Goal: Task Accomplishment & Management: Complete application form

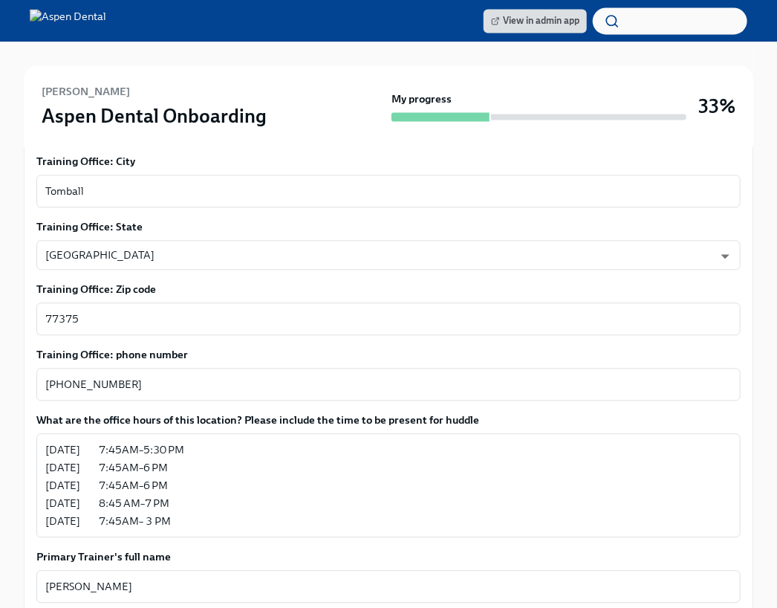
scroll to position [1034, 0]
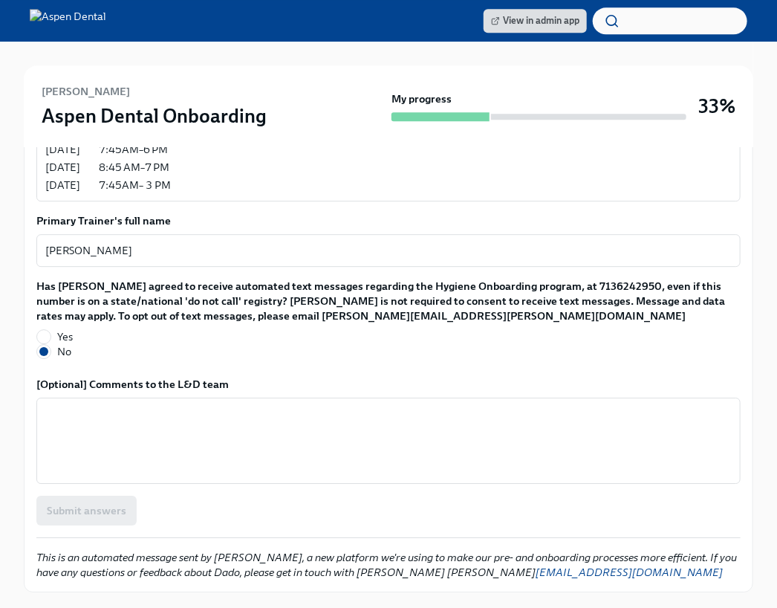
scroll to position [1390, 0]
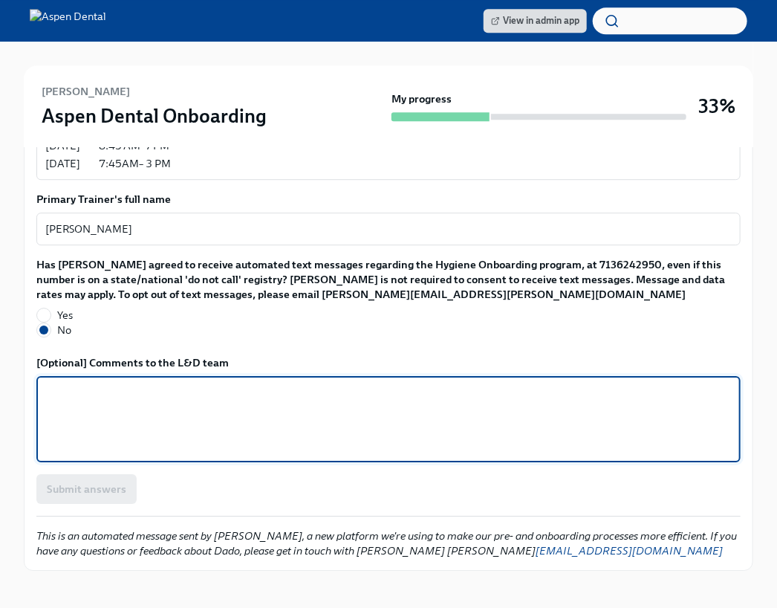
click at [178, 391] on textarea "[Optional] Comments to the L&D team" at bounding box center [388, 418] width 686 height 71
click at [106, 474] on div "Submit answers" at bounding box center [388, 489] width 704 height 30
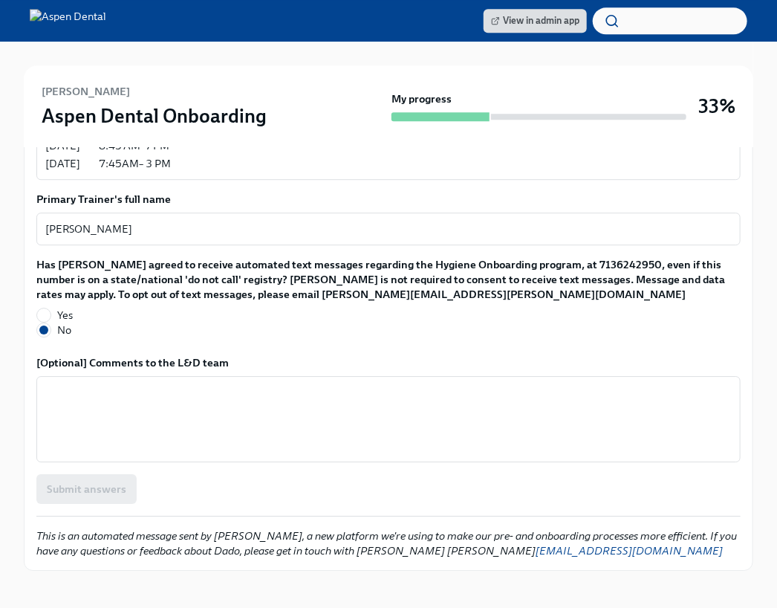
click at [106, 474] on div "Submit answers" at bounding box center [388, 489] width 704 height 30
click at [265, 474] on div "Submit answers" at bounding box center [388, 489] width 704 height 30
click at [48, 308] on input "Yes" at bounding box center [43, 314] width 13 height 13
radio input "true"
click at [100, 481] on span "Submit answers" at bounding box center [86, 488] width 79 height 15
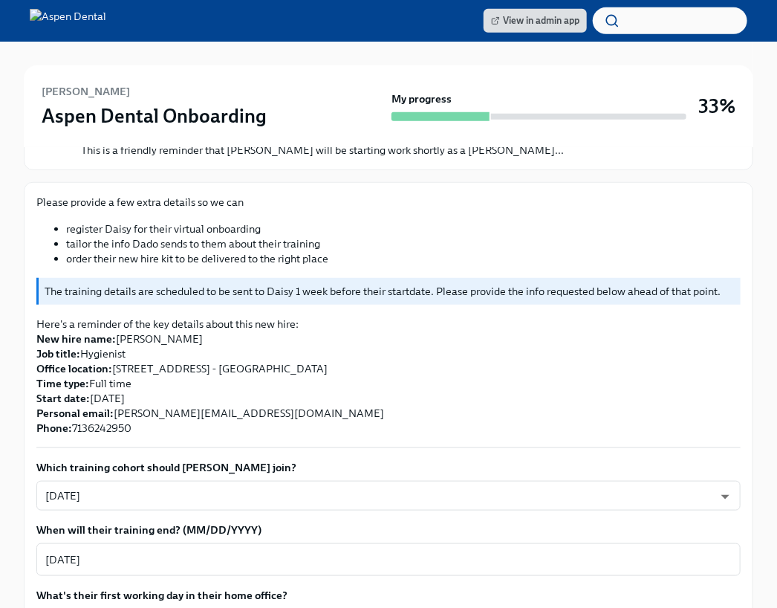
scroll to position [0, 0]
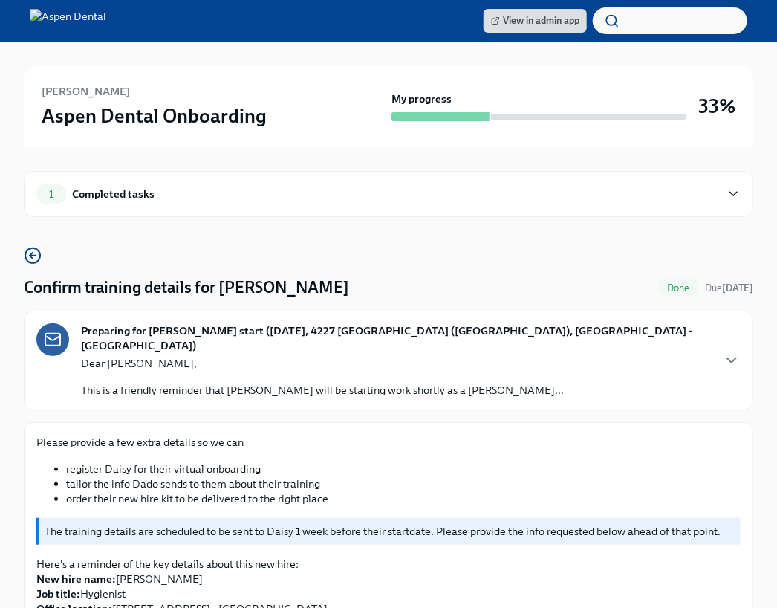
click at [82, 201] on div "Completed tasks" at bounding box center [113, 194] width 82 height 16
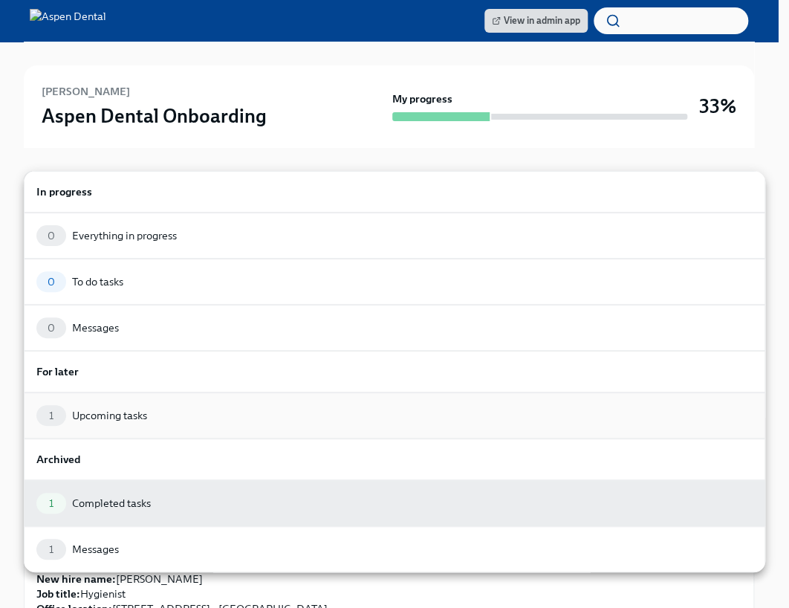
click at [118, 412] on div "Upcoming tasks" at bounding box center [109, 415] width 75 height 15
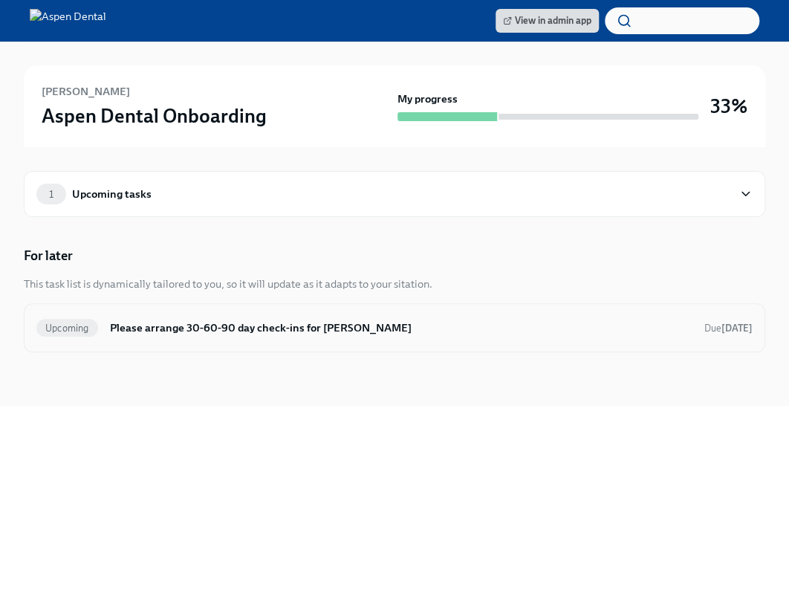
click at [192, 322] on h6 "Please arrange 30-60-90 day check-ins for [PERSON_NAME]" at bounding box center [401, 327] width 582 height 16
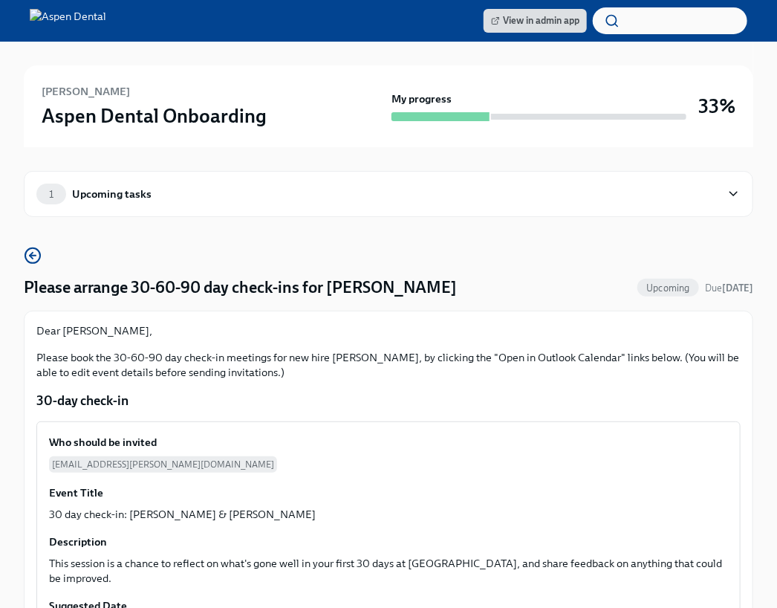
click at [120, 194] on div "Upcoming tasks" at bounding box center [111, 194] width 79 height 16
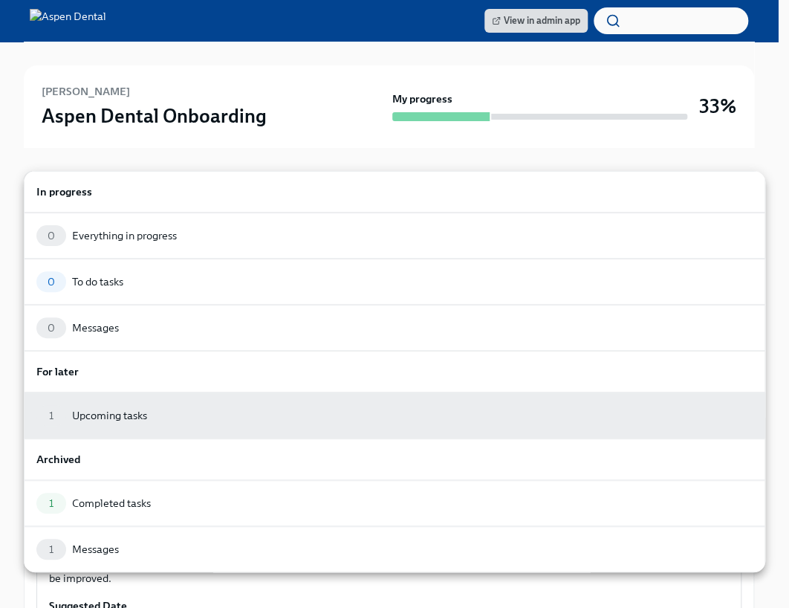
click at [146, 126] on div at bounding box center [394, 304] width 789 height 608
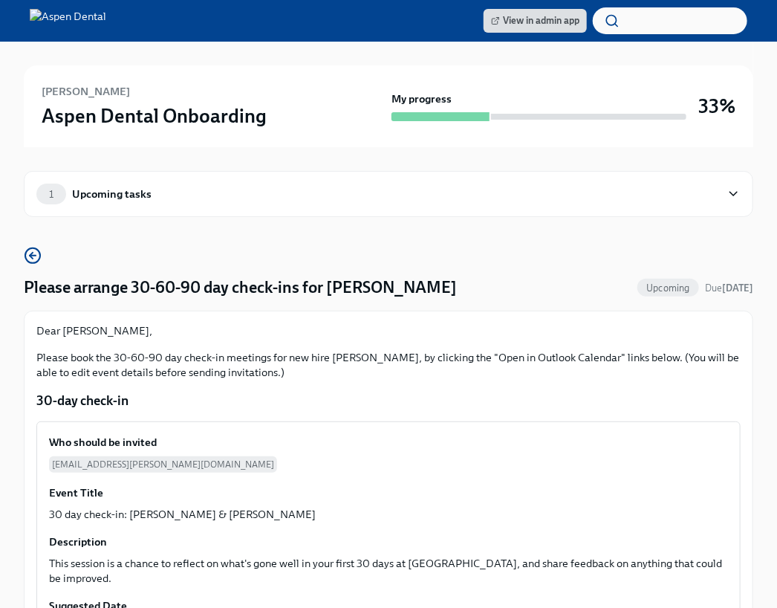
click at [734, 195] on icon at bounding box center [732, 194] width 7 height 4
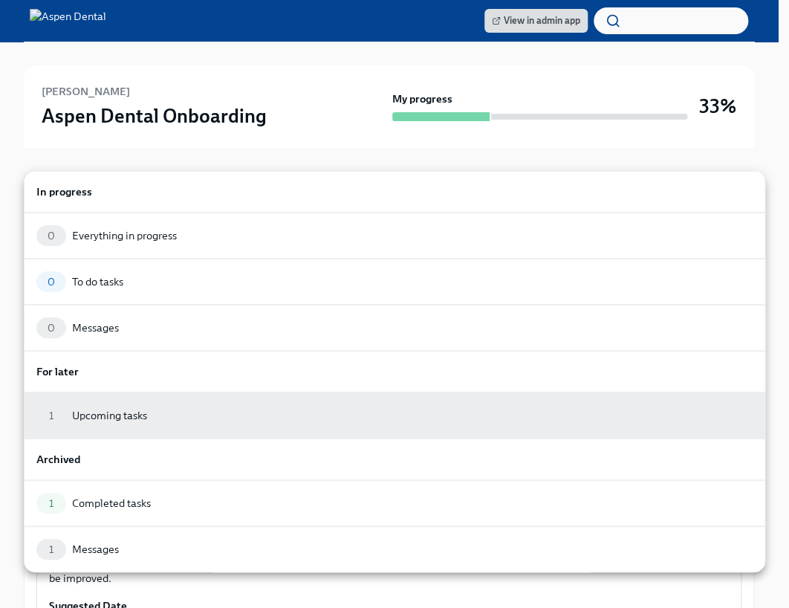
click at [687, 146] on div at bounding box center [394, 304] width 789 height 608
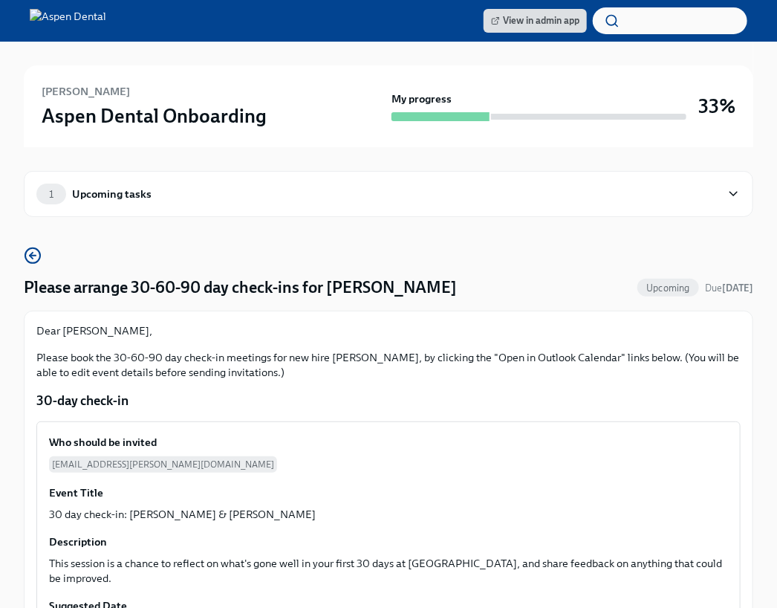
click at [565, 211] on div "1 Upcoming tasks" at bounding box center [388, 194] width 729 height 46
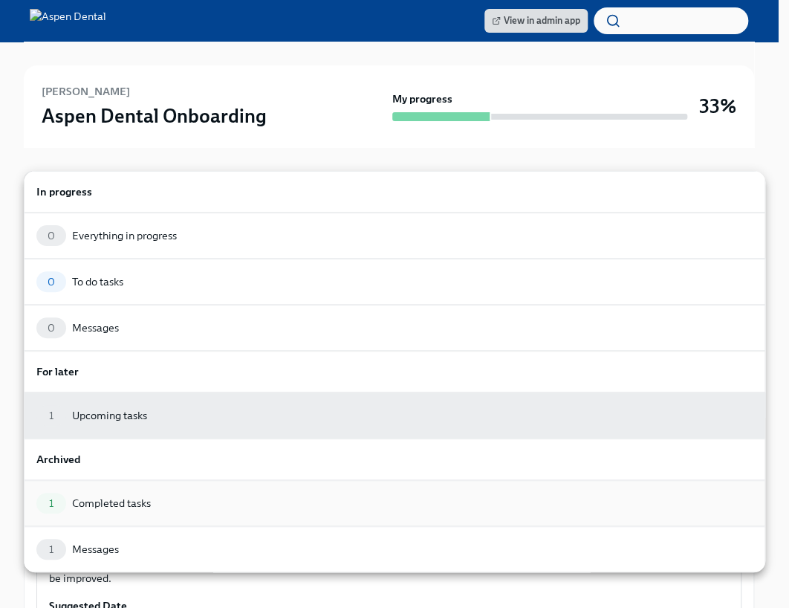
click at [110, 492] on div "1 Completed tasks" at bounding box center [394, 502] width 716 height 21
